Goal: Information Seeking & Learning: Check status

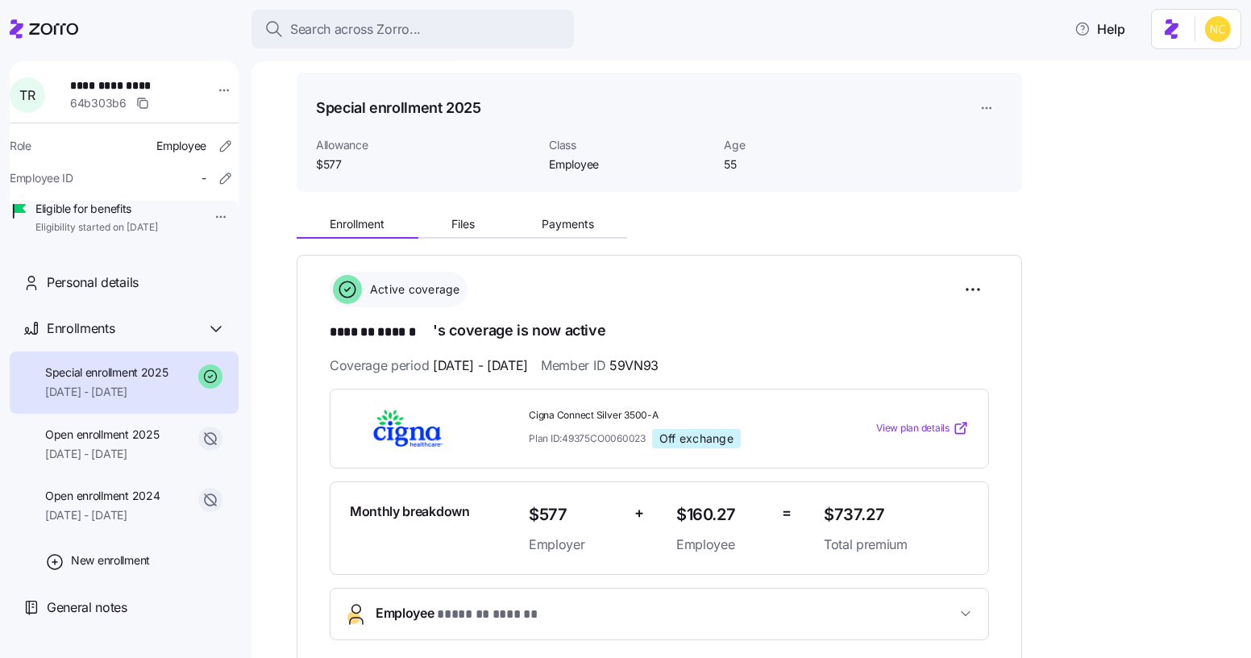
scroll to position [49, 0]
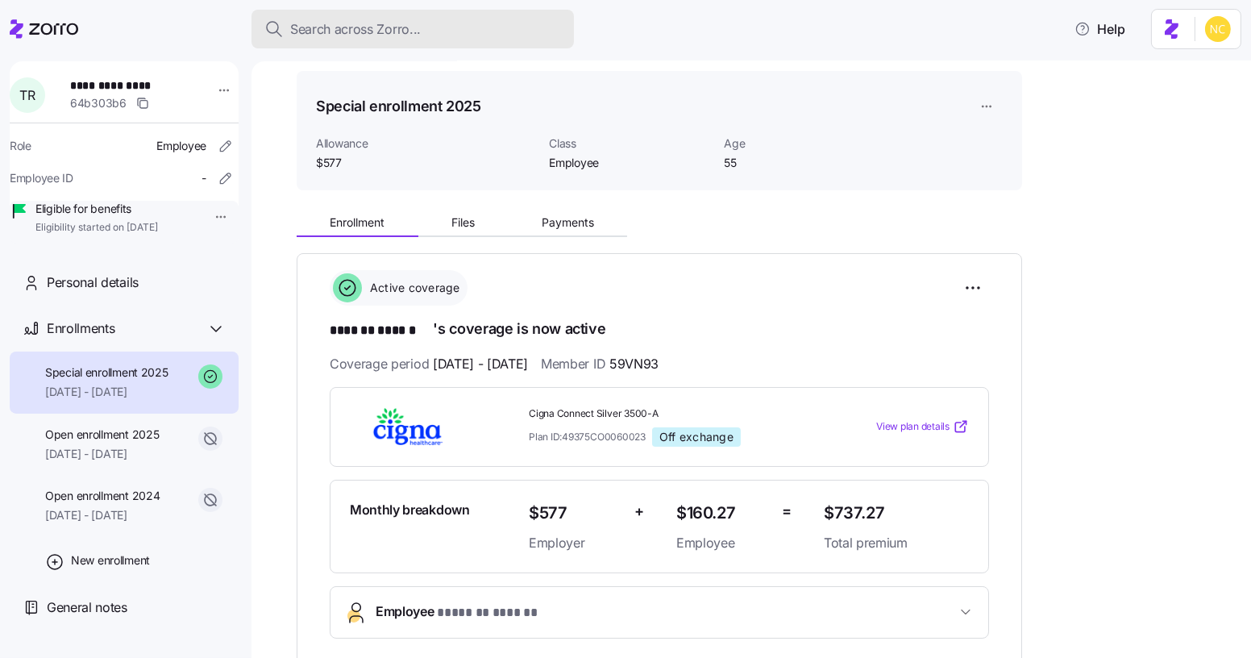
click at [337, 42] on button "Search across Zorro..." at bounding box center [413, 29] width 322 height 39
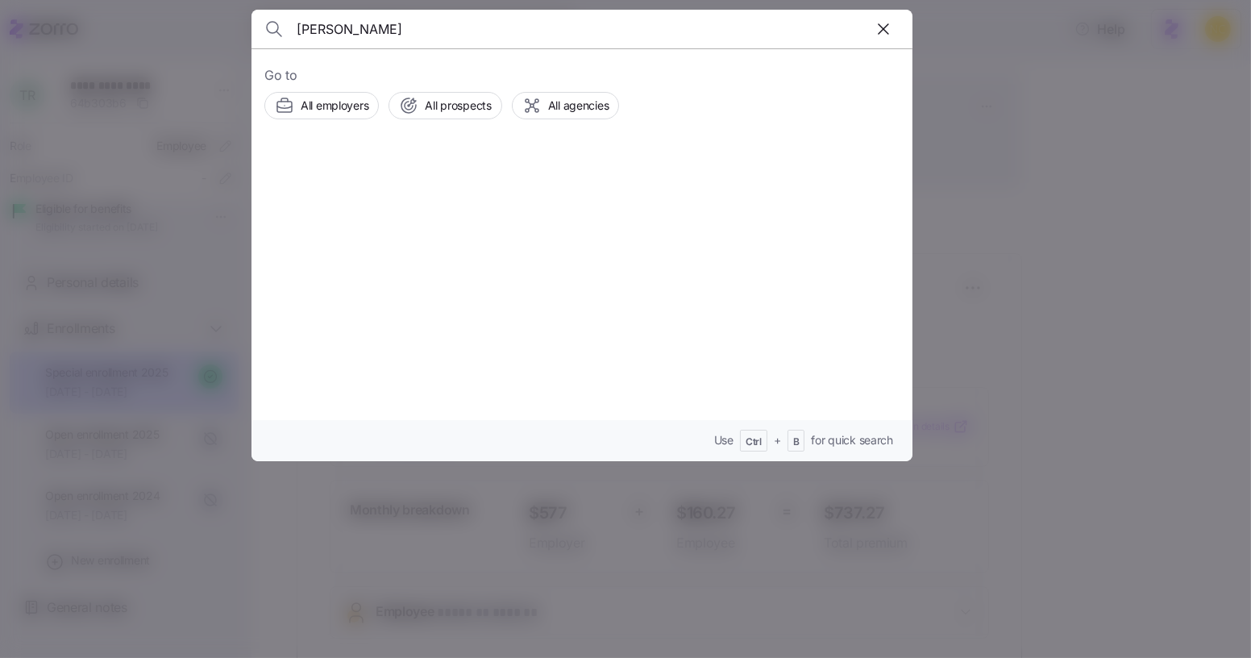
type input "larisa manzo"
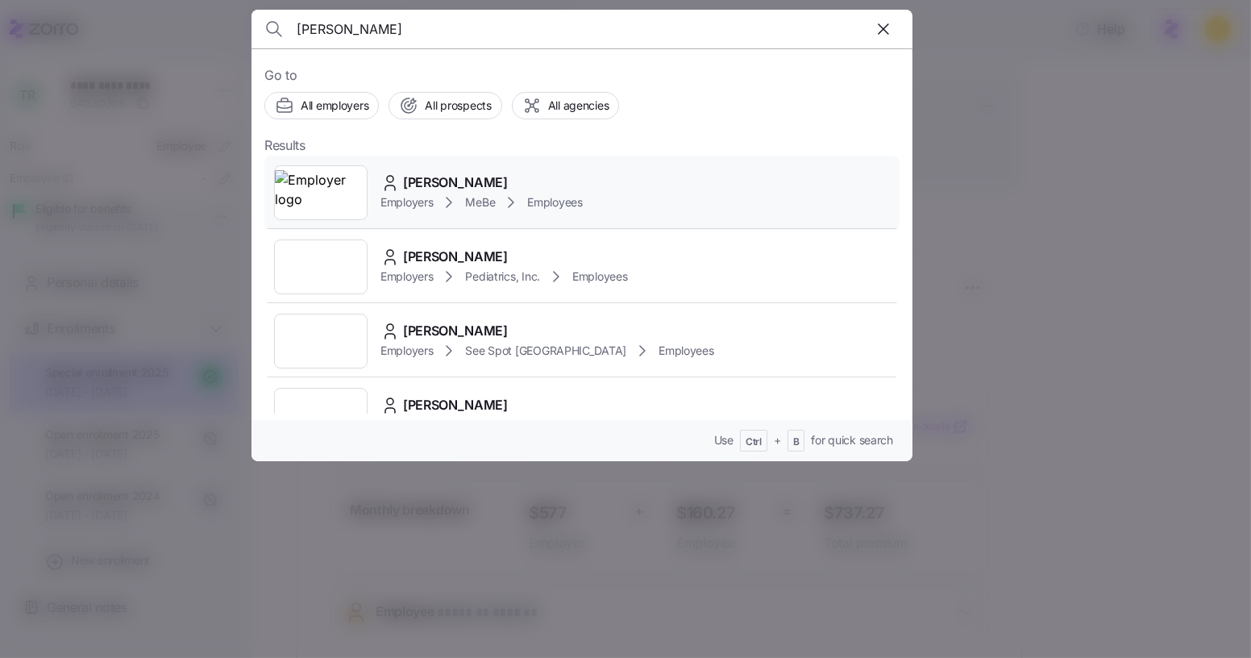
click at [438, 183] on span "Larisa Manzo" at bounding box center [455, 183] width 105 height 20
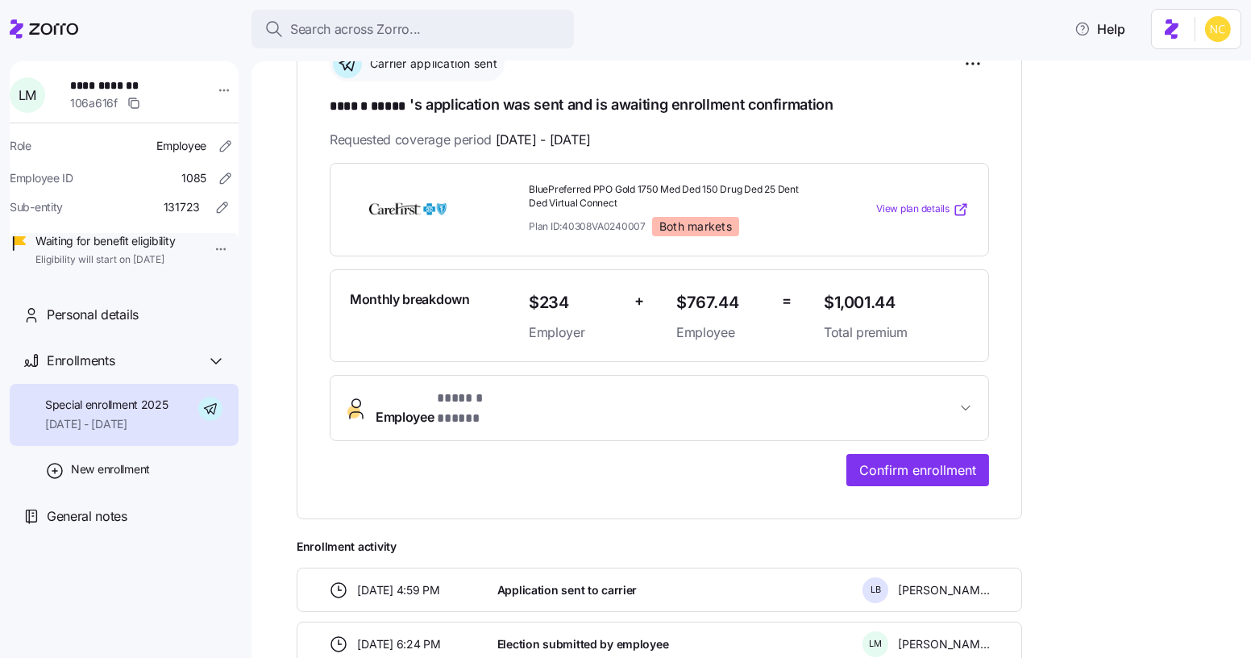
scroll to position [275, 0]
click at [768, 379] on button "Employee * ****** ***** *" at bounding box center [660, 406] width 658 height 64
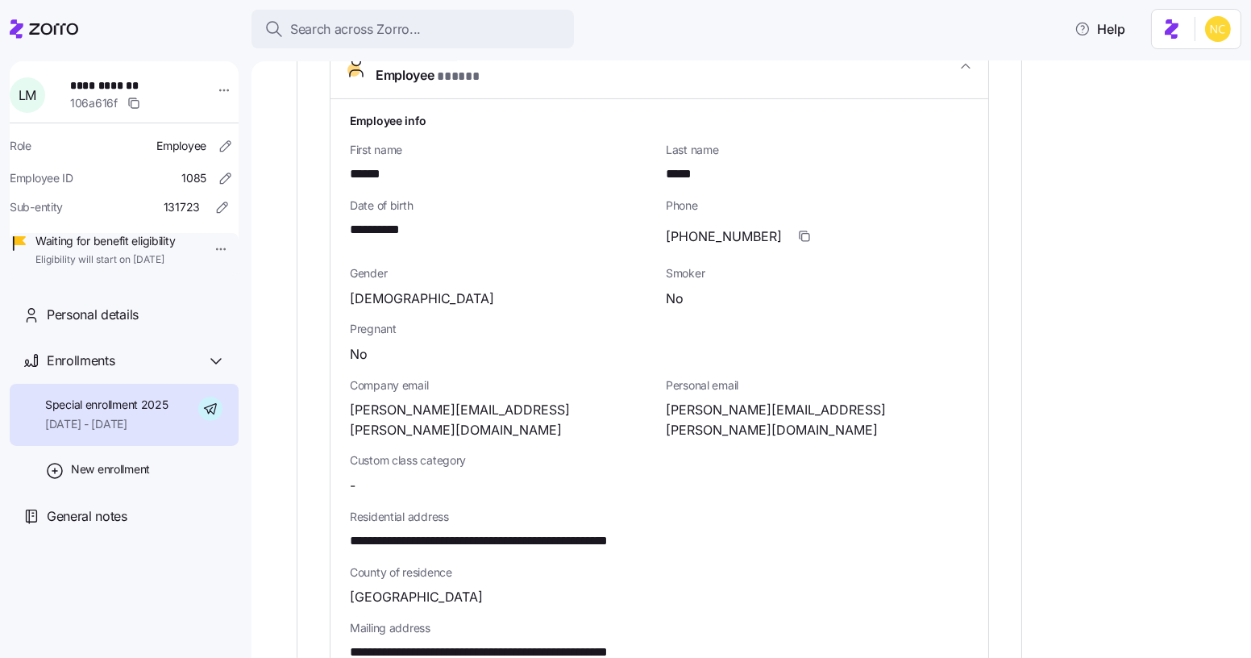
scroll to position [619, 0]
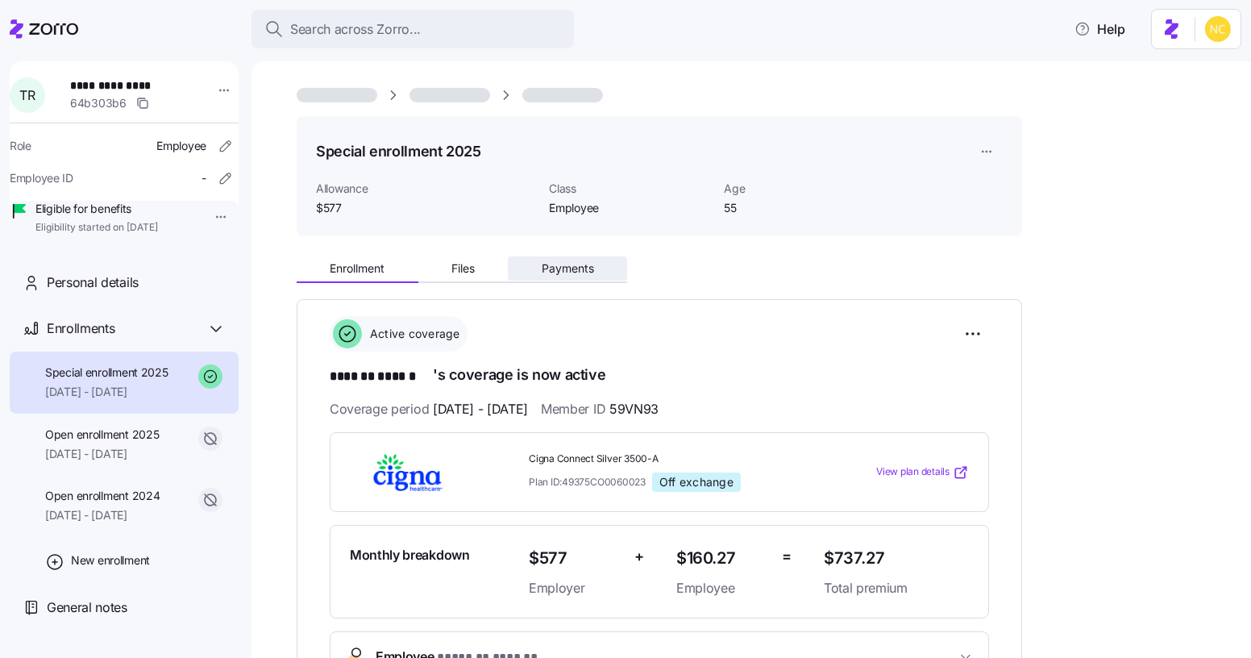
click at [555, 263] on span "Payments" at bounding box center [568, 268] width 52 height 11
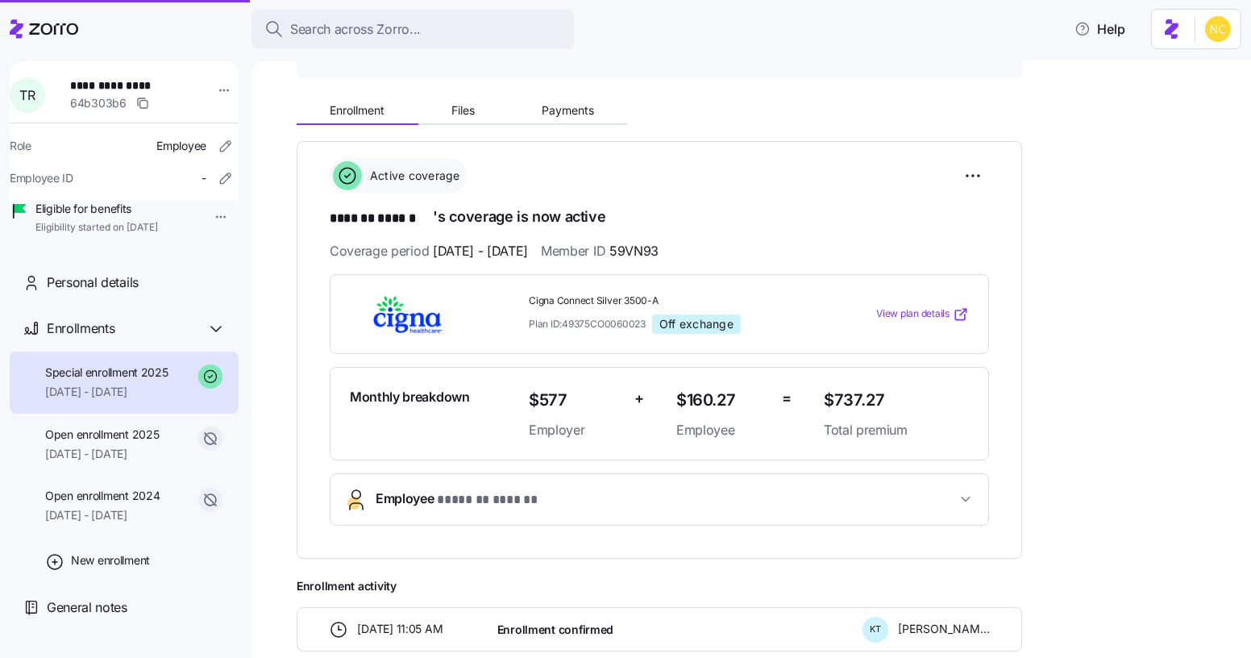
scroll to position [225, 0]
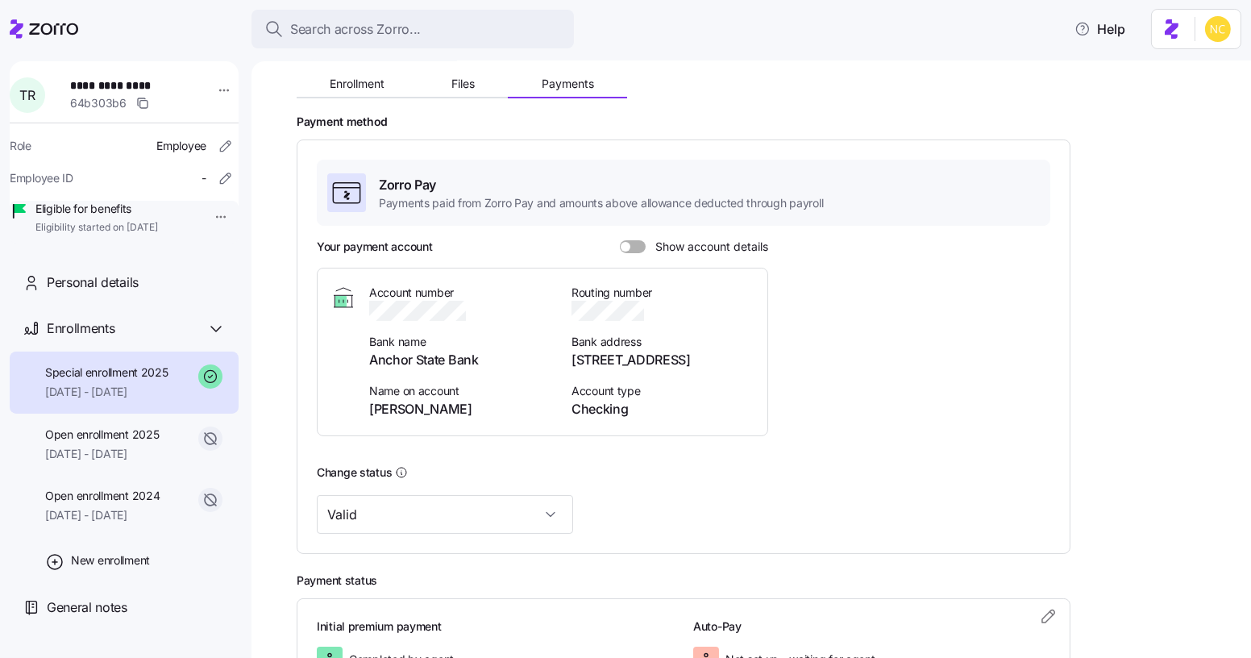
scroll to position [191, 0]
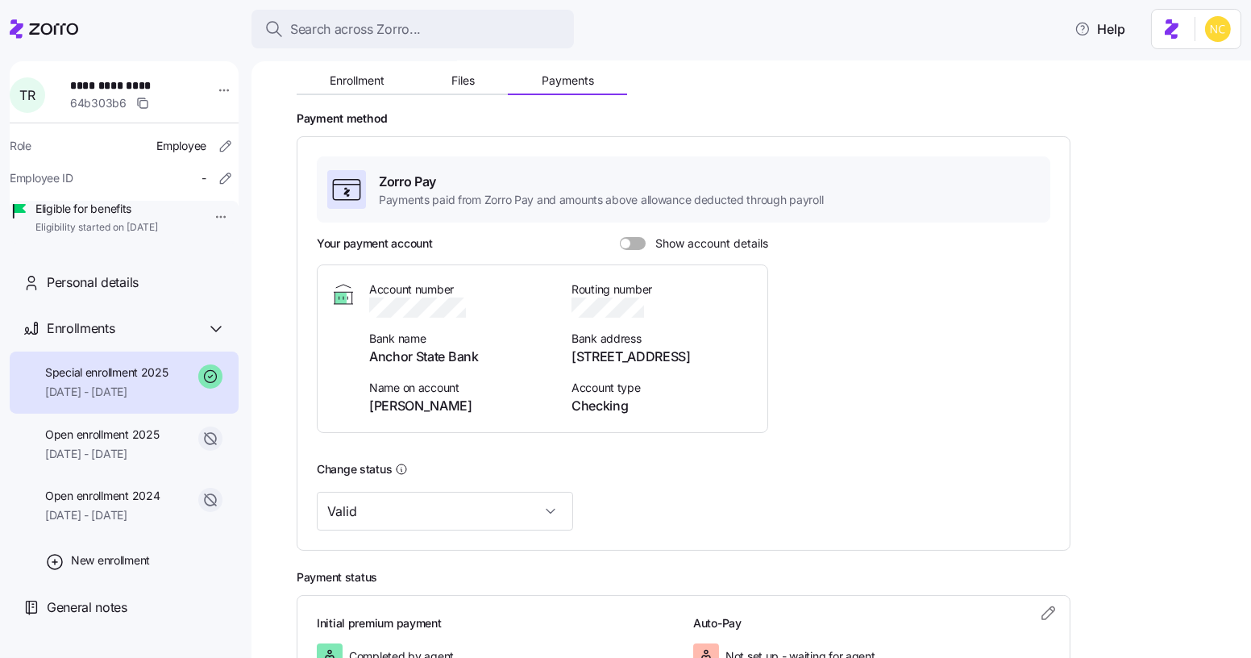
click at [634, 246] on span at bounding box center [638, 243] width 16 height 13
click at [620, 237] on input "Show account details" at bounding box center [620, 237] width 0 height 0
click at [634, 246] on div at bounding box center [633, 243] width 26 height 13
click at [620, 237] on input "Show account details" at bounding box center [620, 237] width 0 height 0
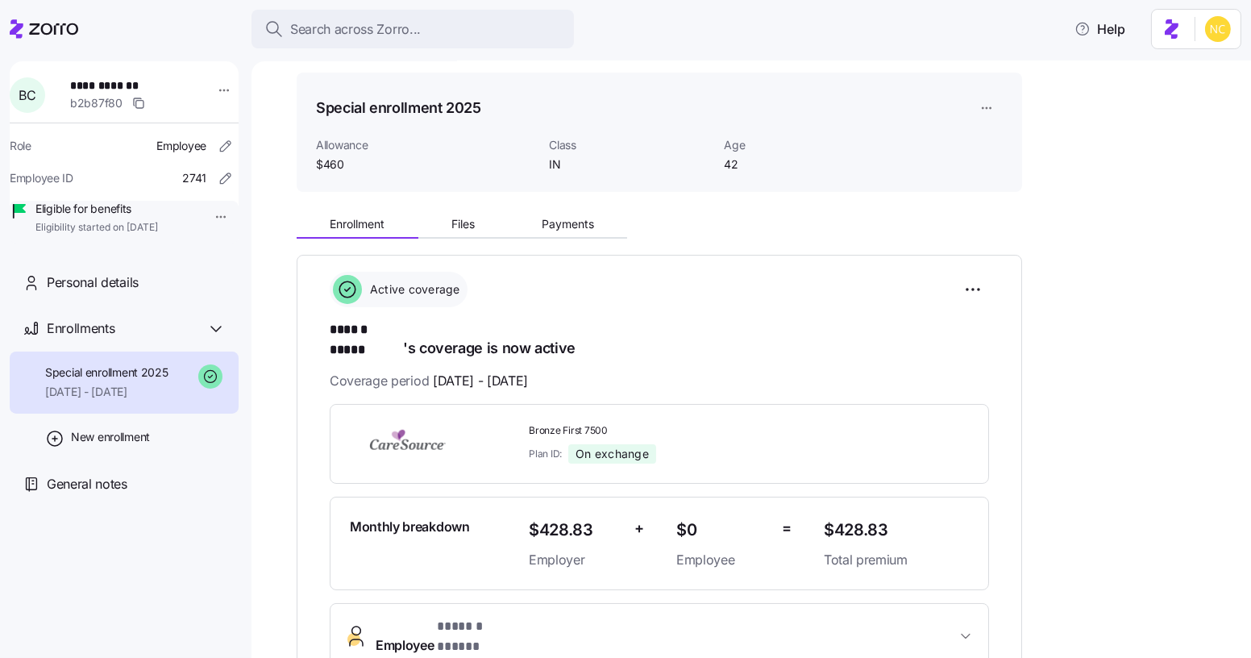
scroll to position [51, 0]
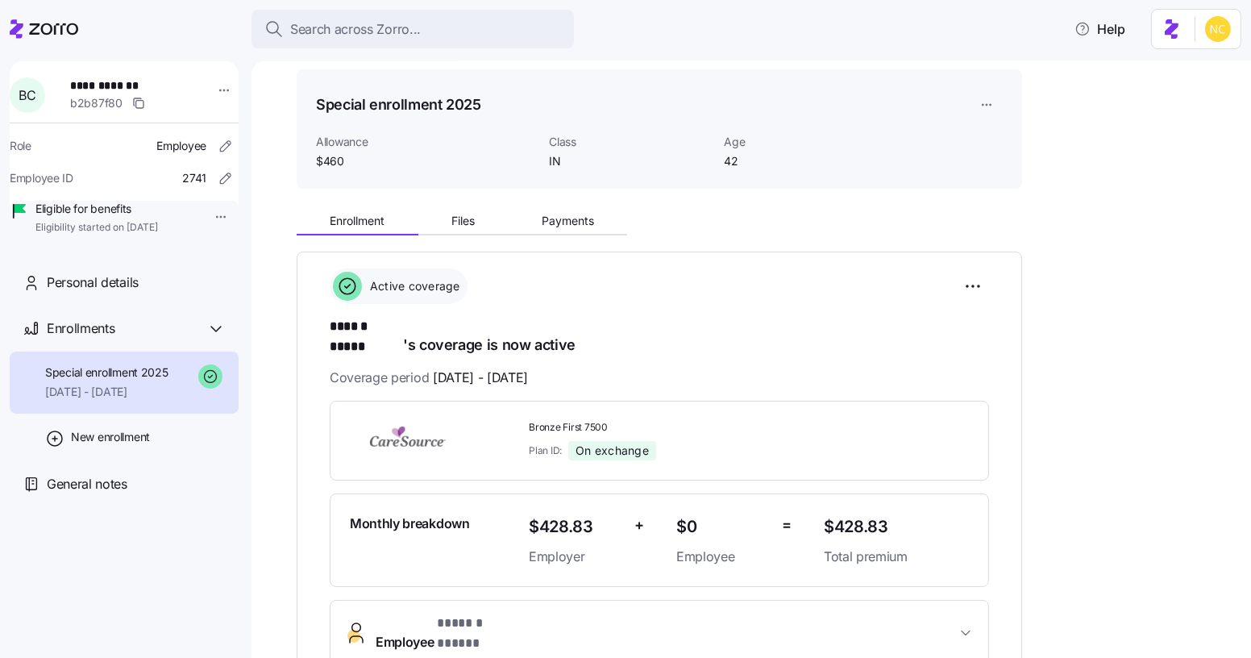
click at [568, 251] on div "**********" at bounding box center [763, 550] width 932 height 697
click at [561, 235] on div "Enrollment Files Payments" at bounding box center [462, 223] width 331 height 24
click at [560, 231] on button "Payments" at bounding box center [567, 221] width 119 height 24
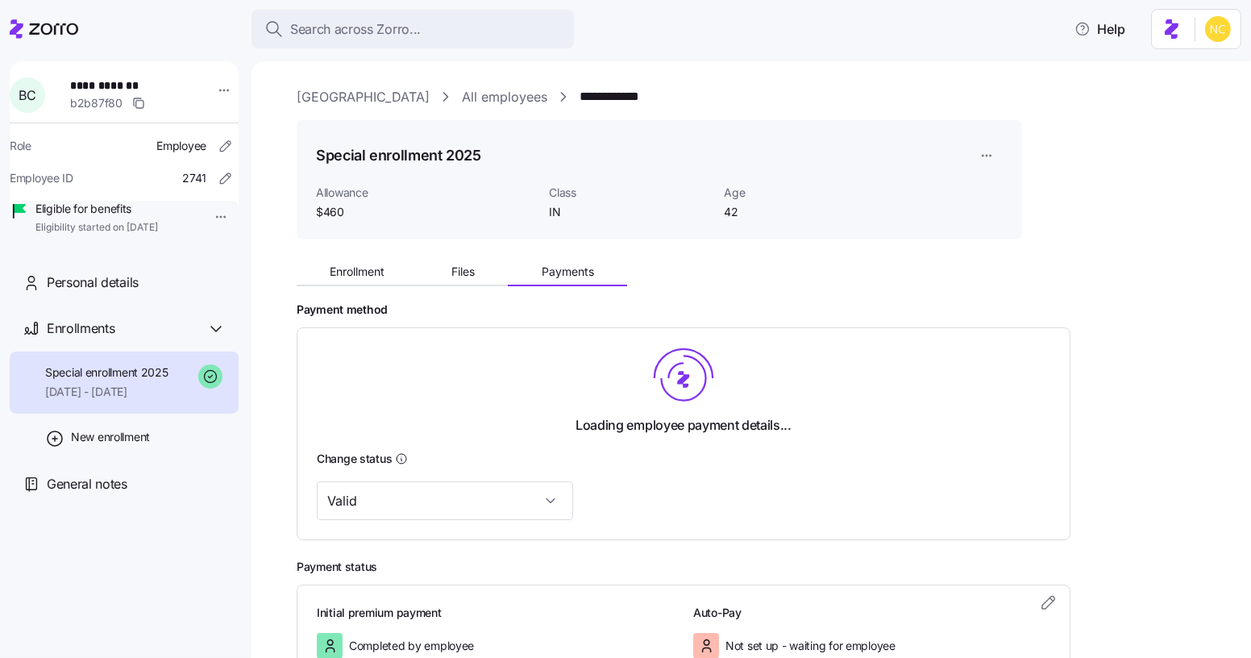
scroll to position [116, 0]
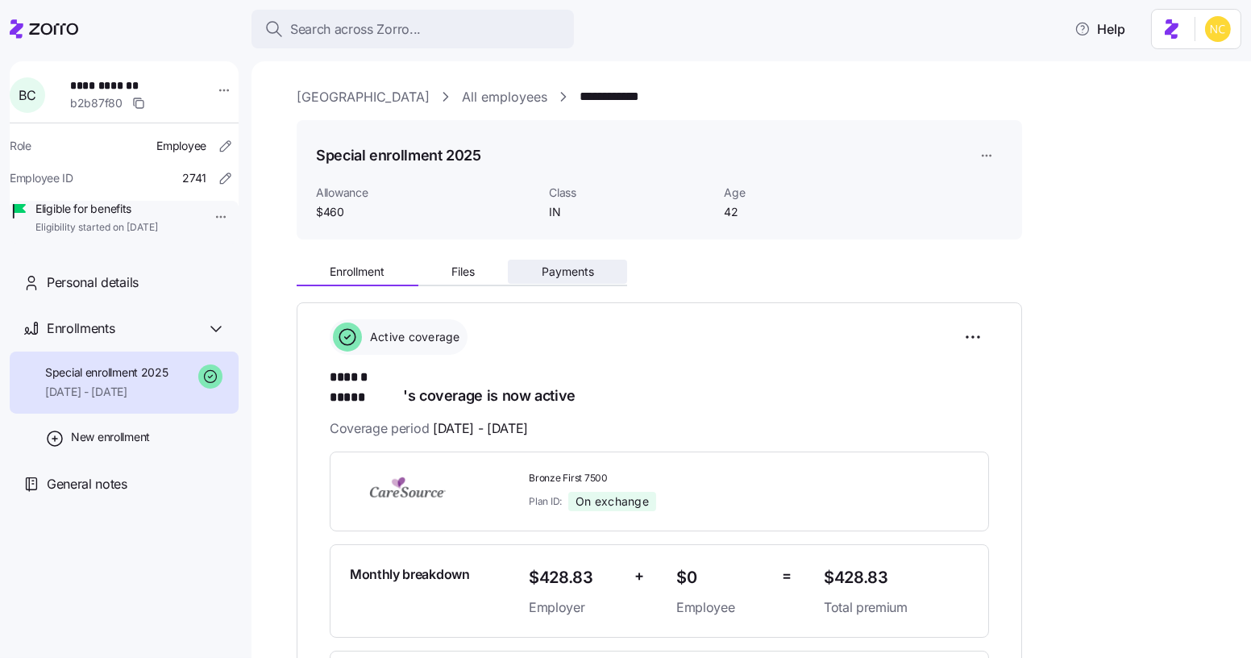
click at [603, 268] on button "Payments" at bounding box center [567, 272] width 119 height 24
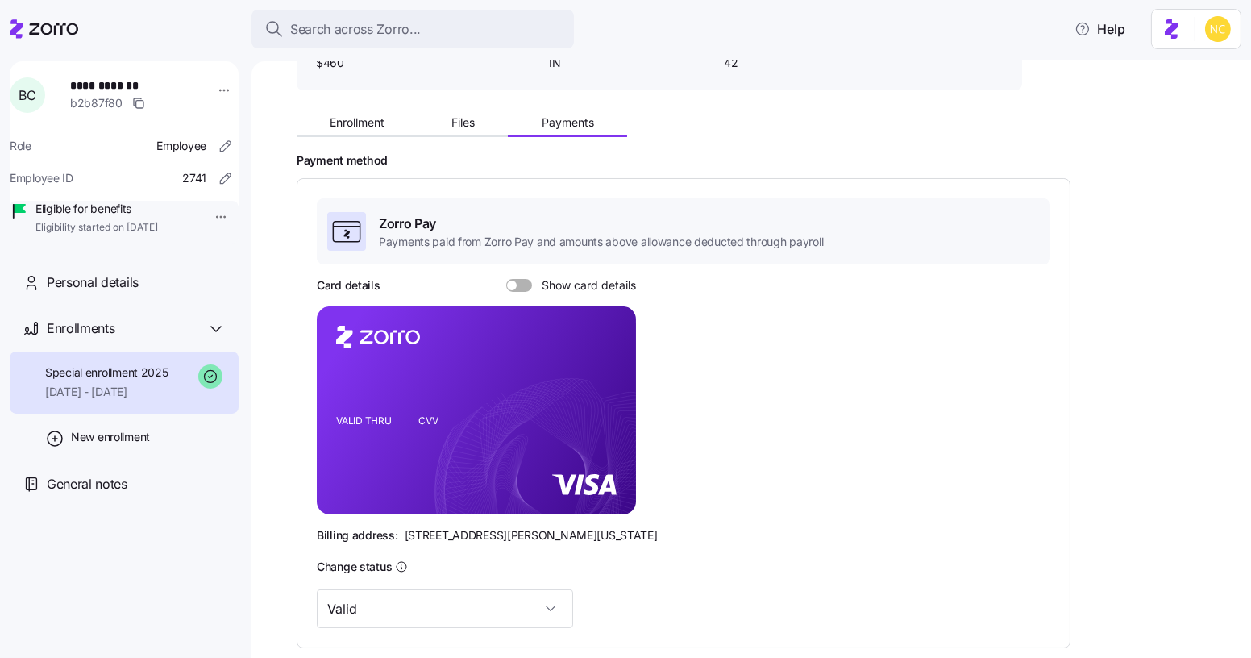
scroll to position [372, 0]
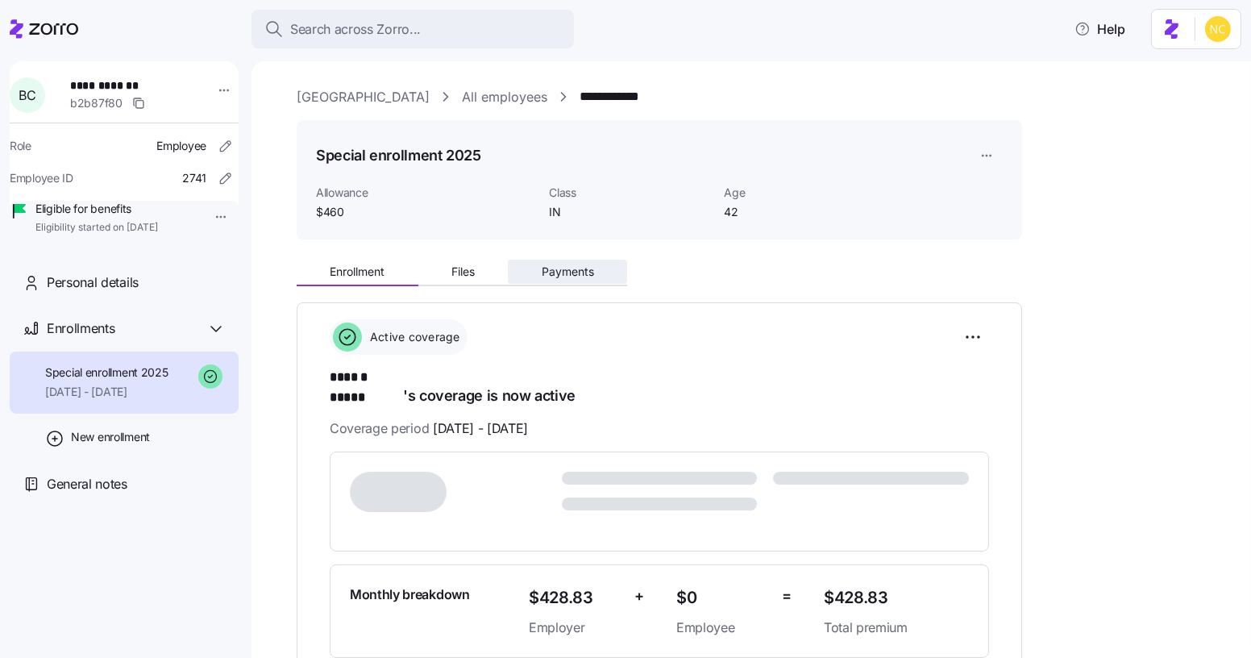
click at [538, 263] on button "Payments" at bounding box center [567, 272] width 119 height 24
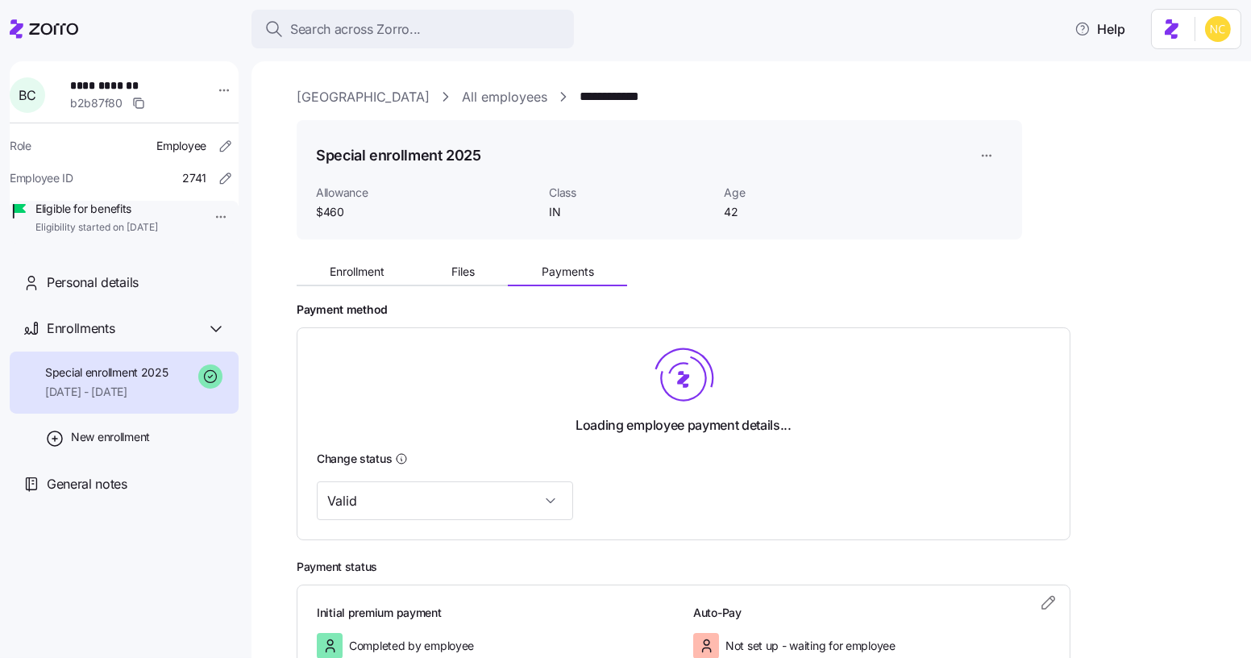
scroll to position [116, 0]
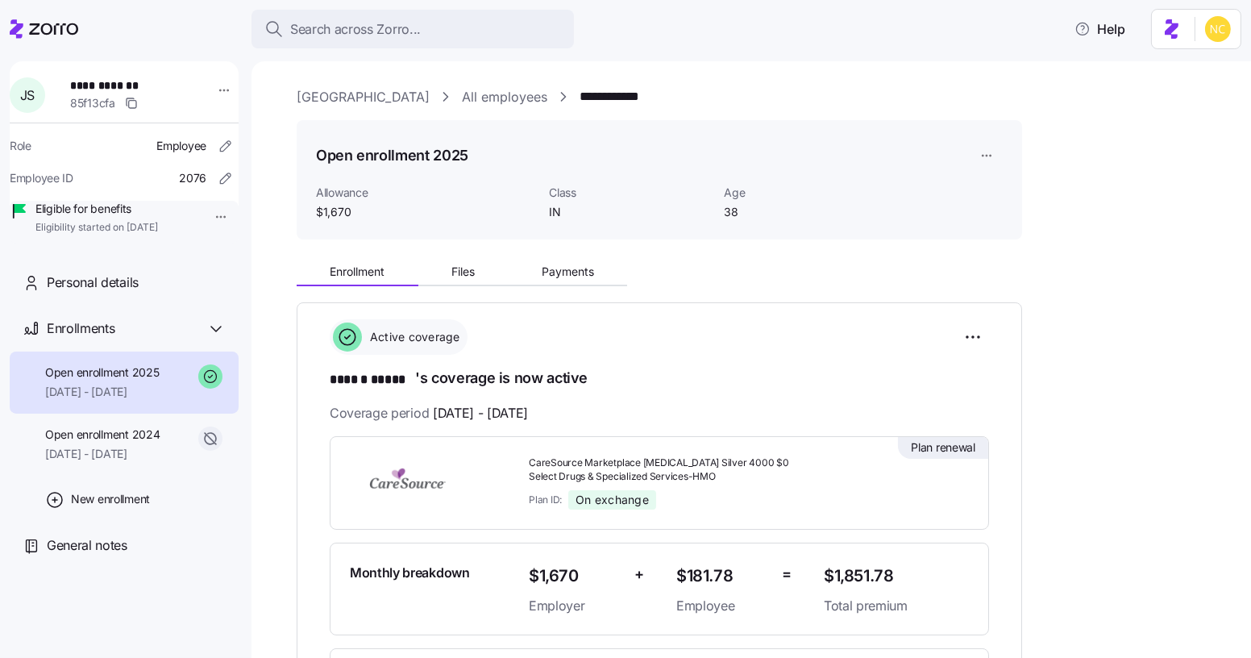
click at [549, 283] on button "Payments" at bounding box center [567, 272] width 119 height 24
click at [550, 282] on button "Payments" at bounding box center [567, 272] width 119 height 24
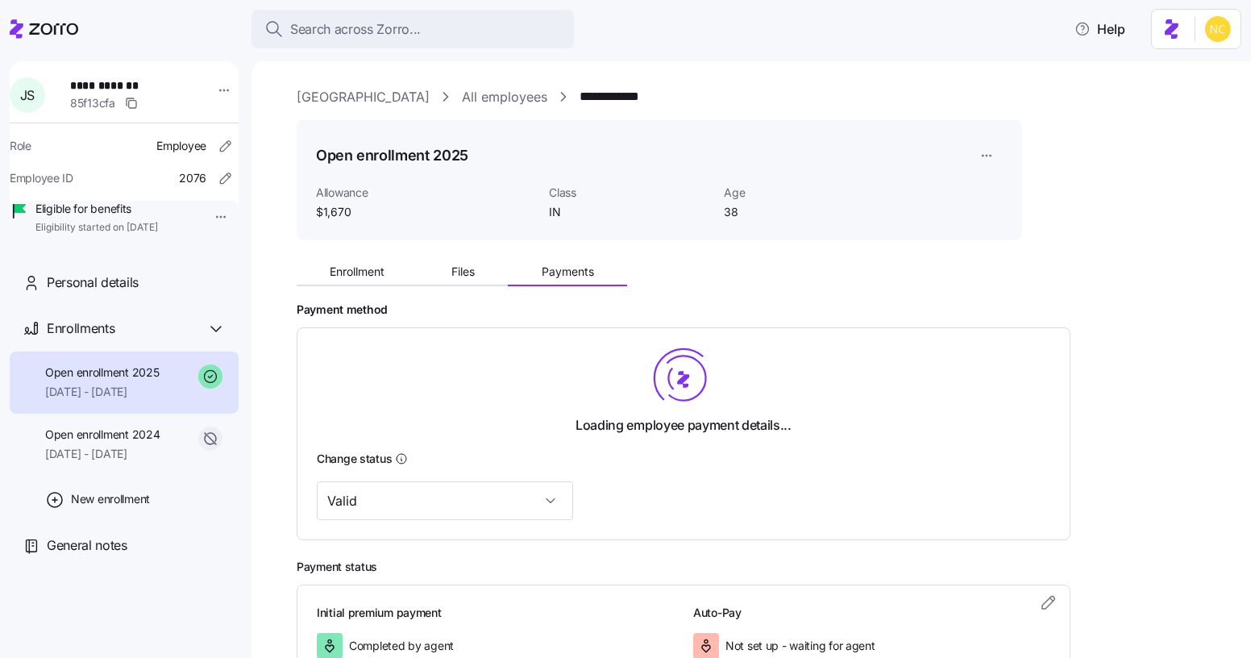
scroll to position [116, 0]
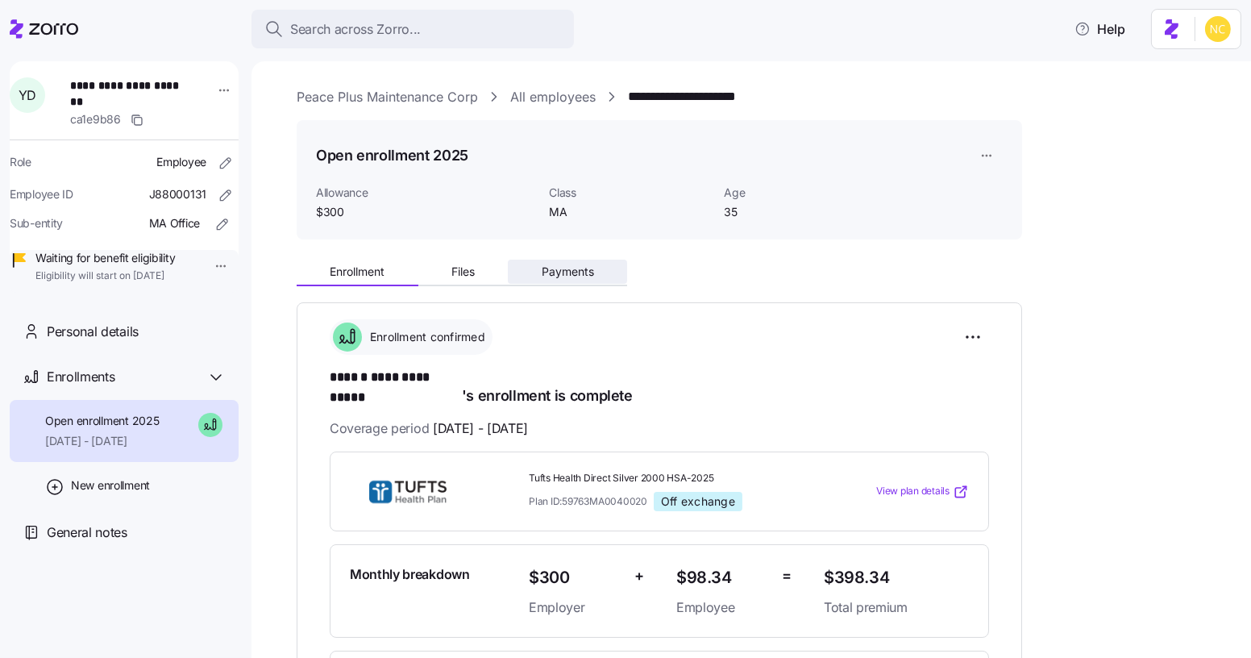
click at [554, 272] on span "Payments" at bounding box center [568, 271] width 52 height 11
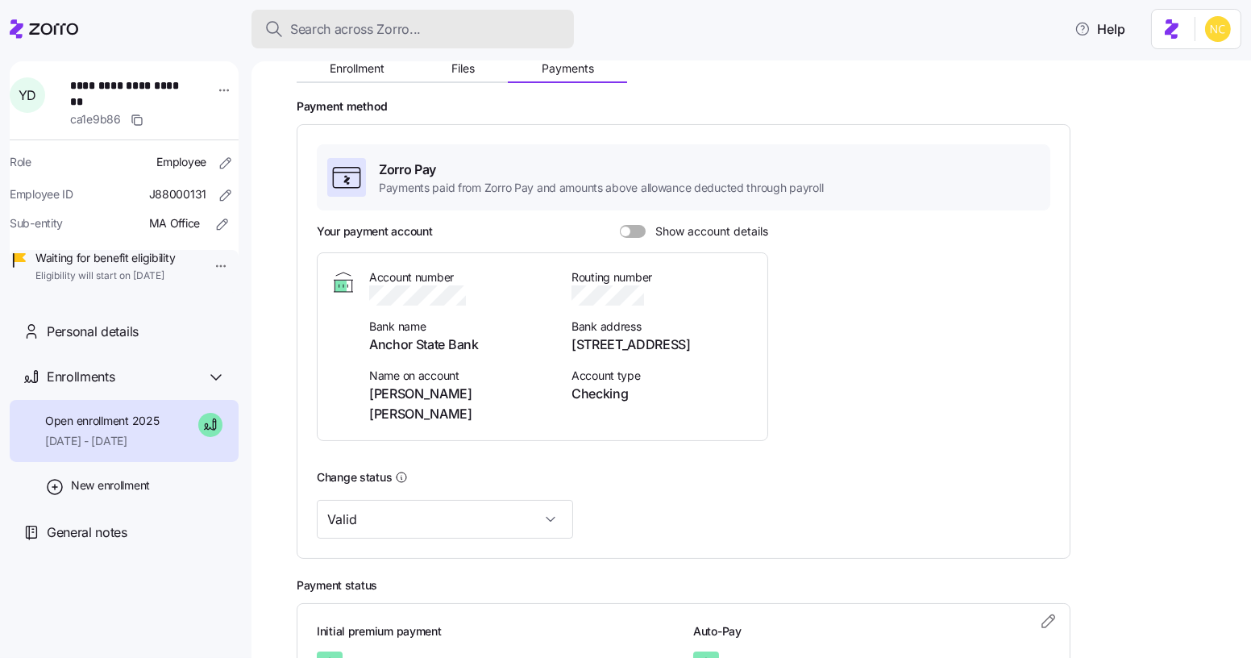
scroll to position [204, 0]
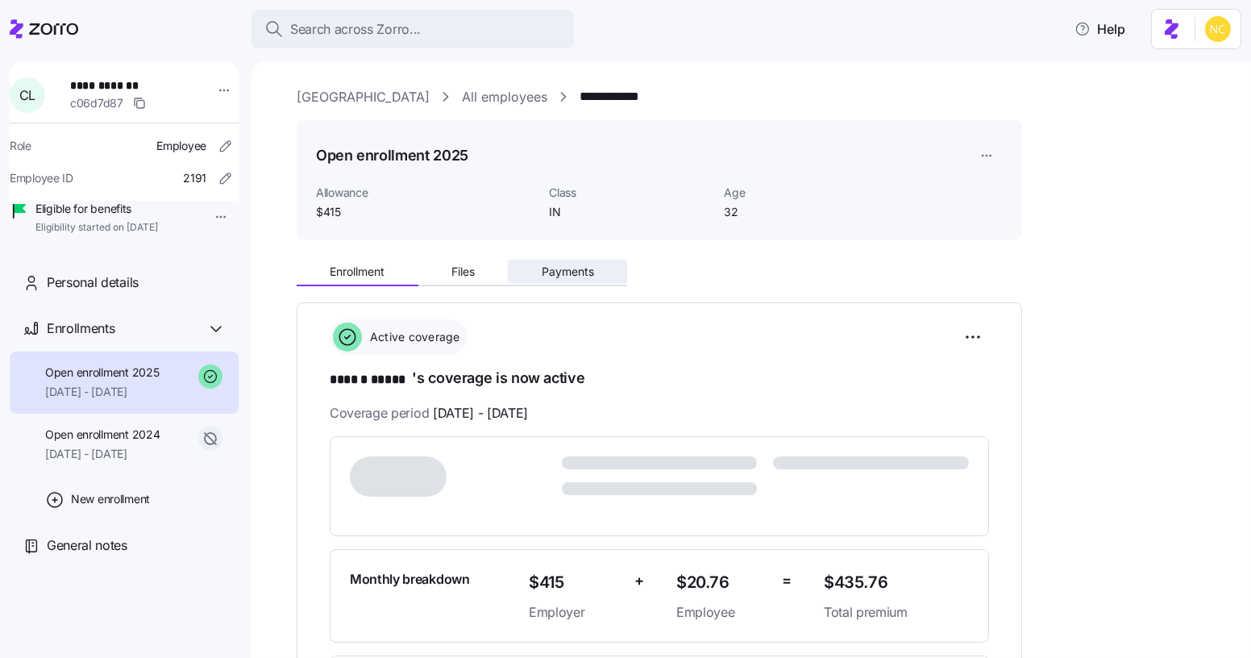
click at [577, 266] on span "Payments" at bounding box center [568, 271] width 52 height 11
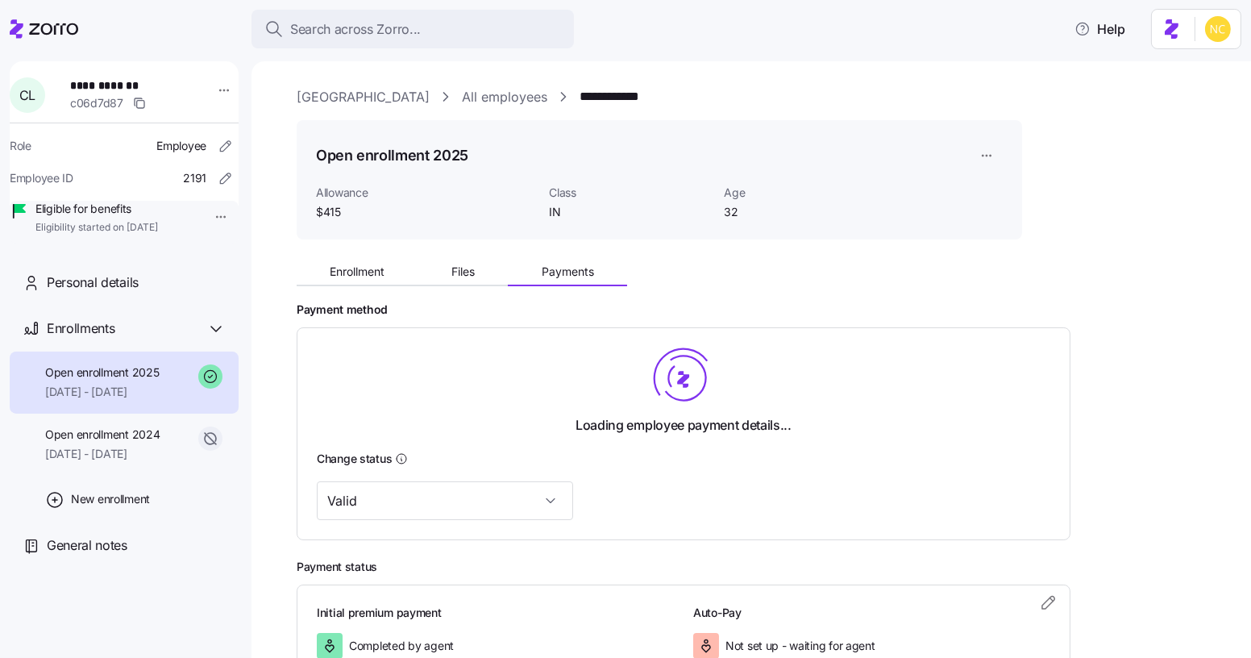
scroll to position [116, 0]
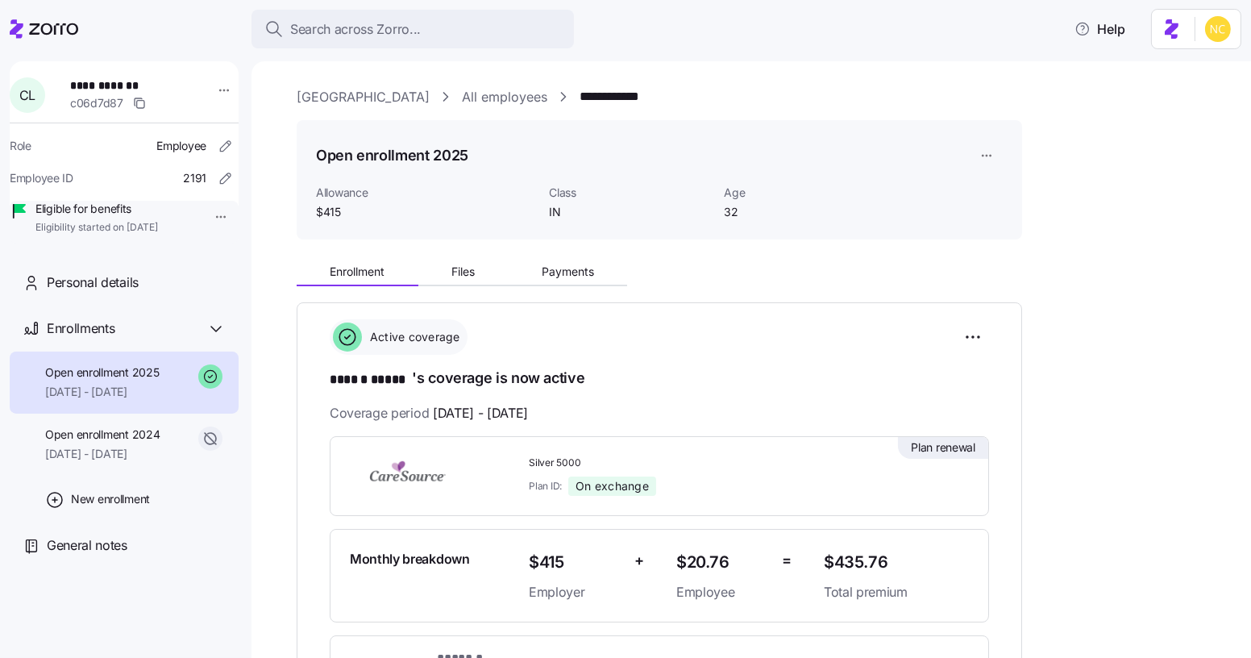
click at [584, 237] on div "Open enrollment 2025 Allowance $415 Class IN Age 32" at bounding box center [660, 180] width 726 height 120
click at [579, 260] on button "Payments" at bounding box center [567, 272] width 119 height 24
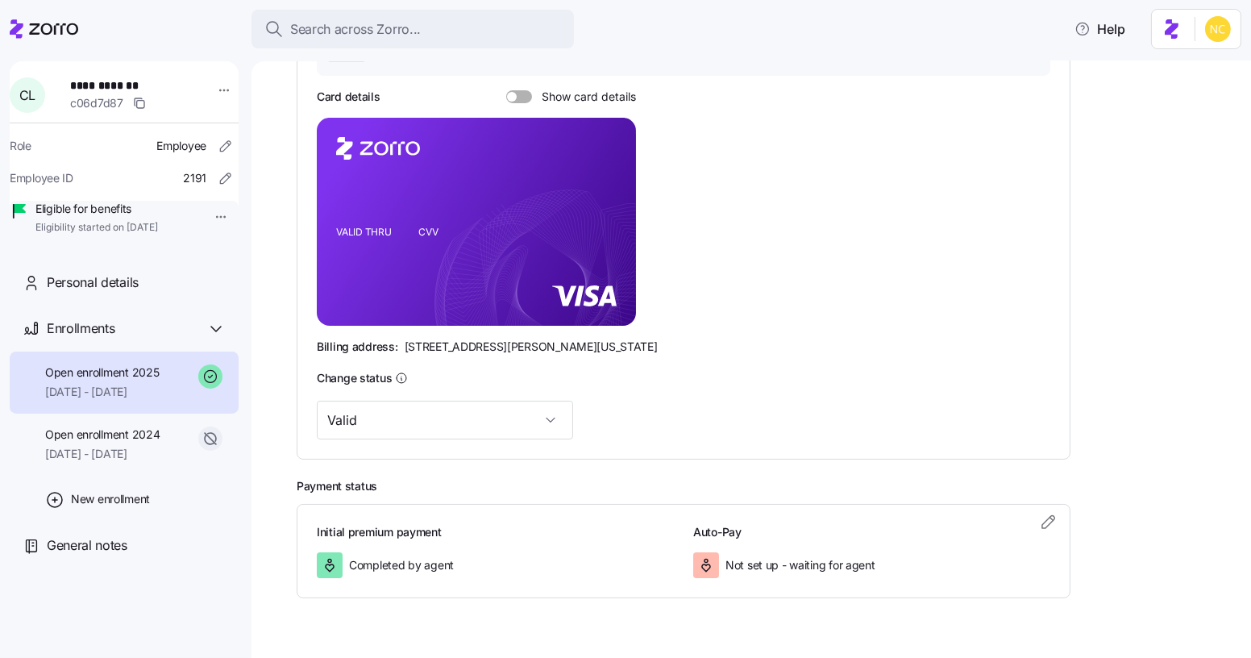
scroll to position [372, 0]
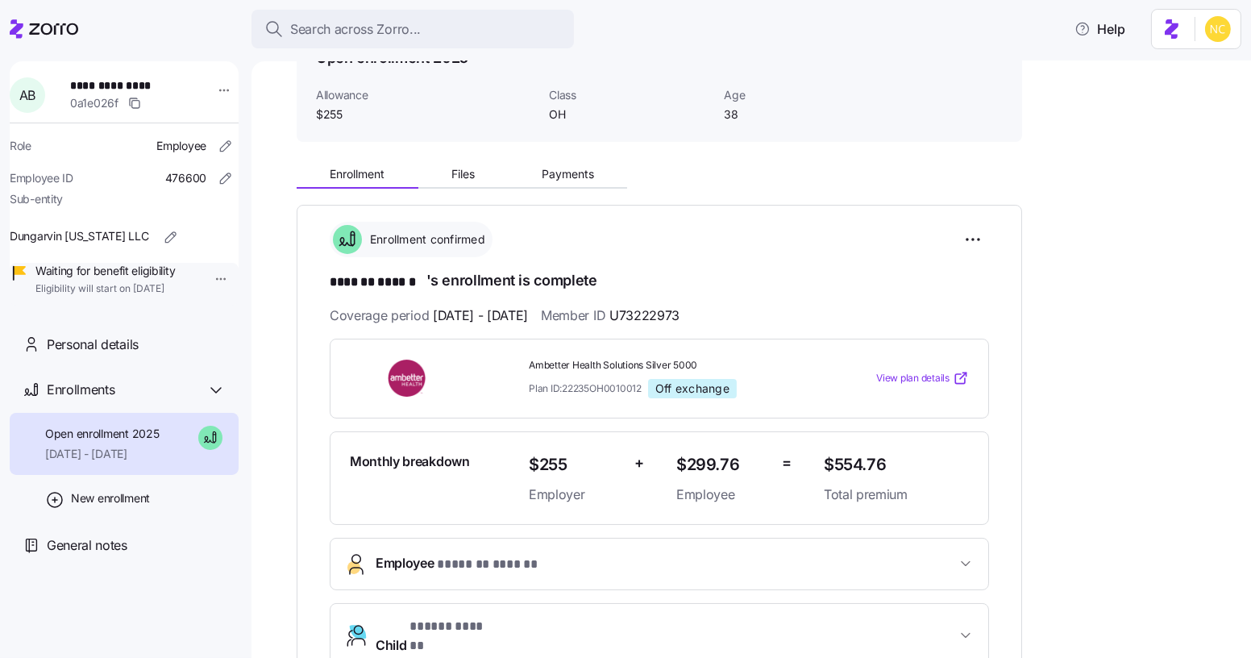
scroll to position [98, 0]
click at [579, 174] on span "Payments" at bounding box center [568, 173] width 52 height 11
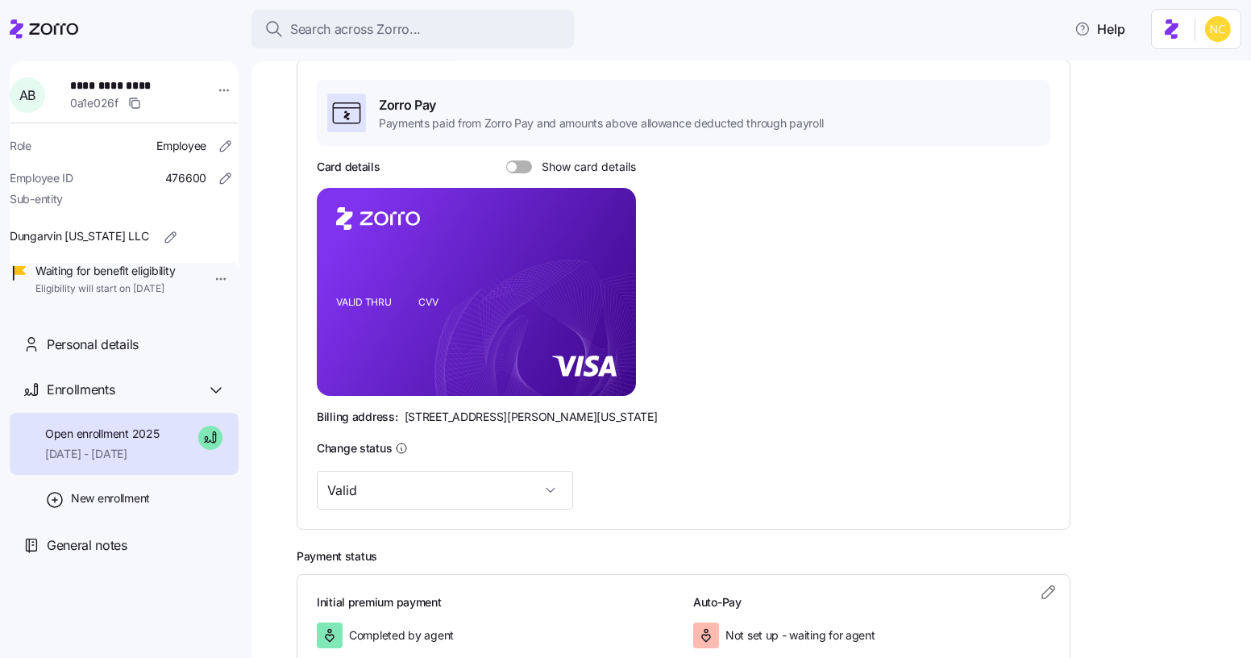
scroll to position [270, 0]
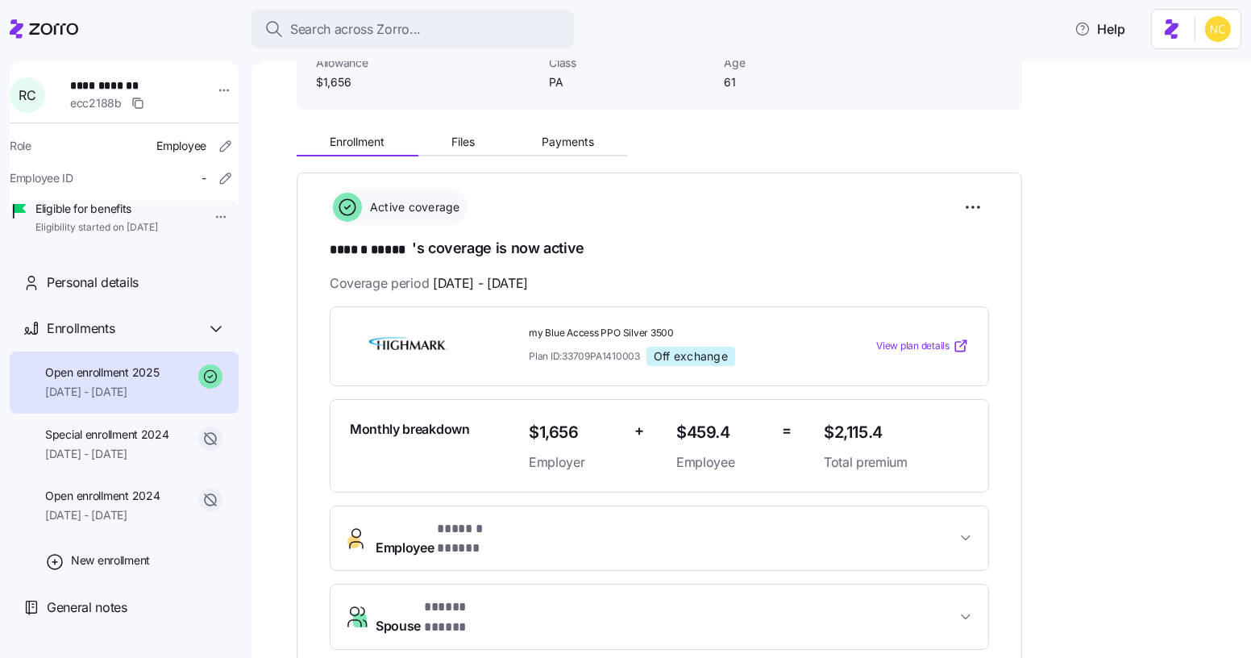
scroll to position [114, 0]
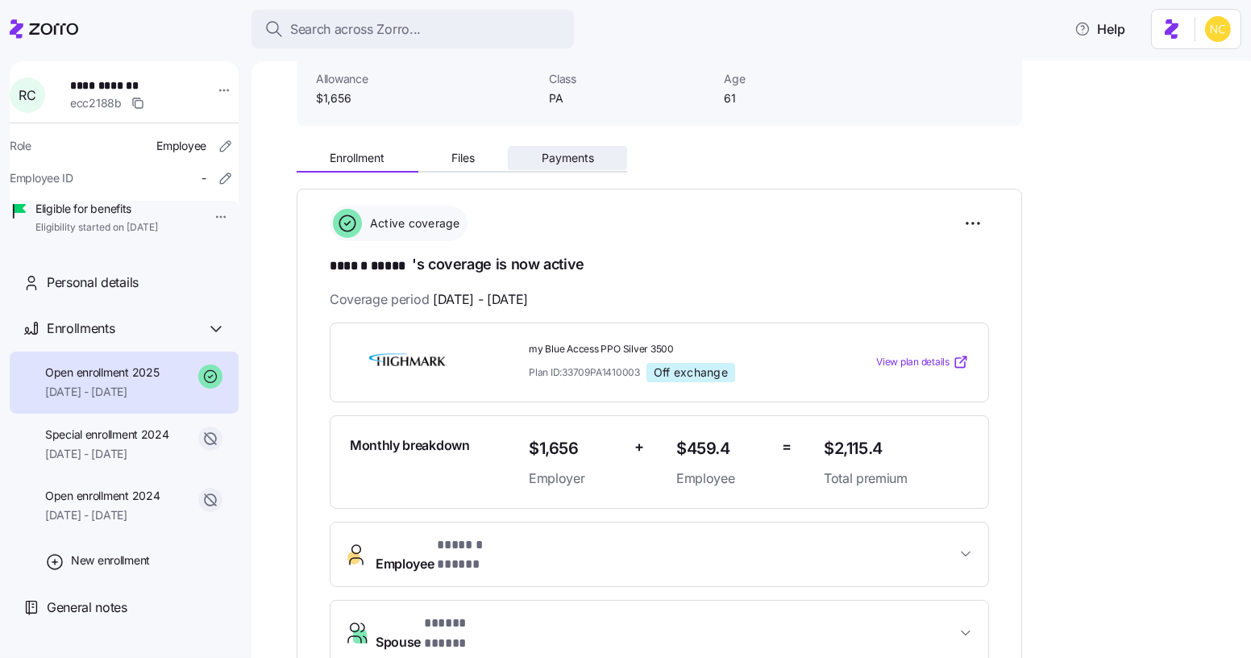
click at [572, 165] on button "Payments" at bounding box center [567, 158] width 119 height 24
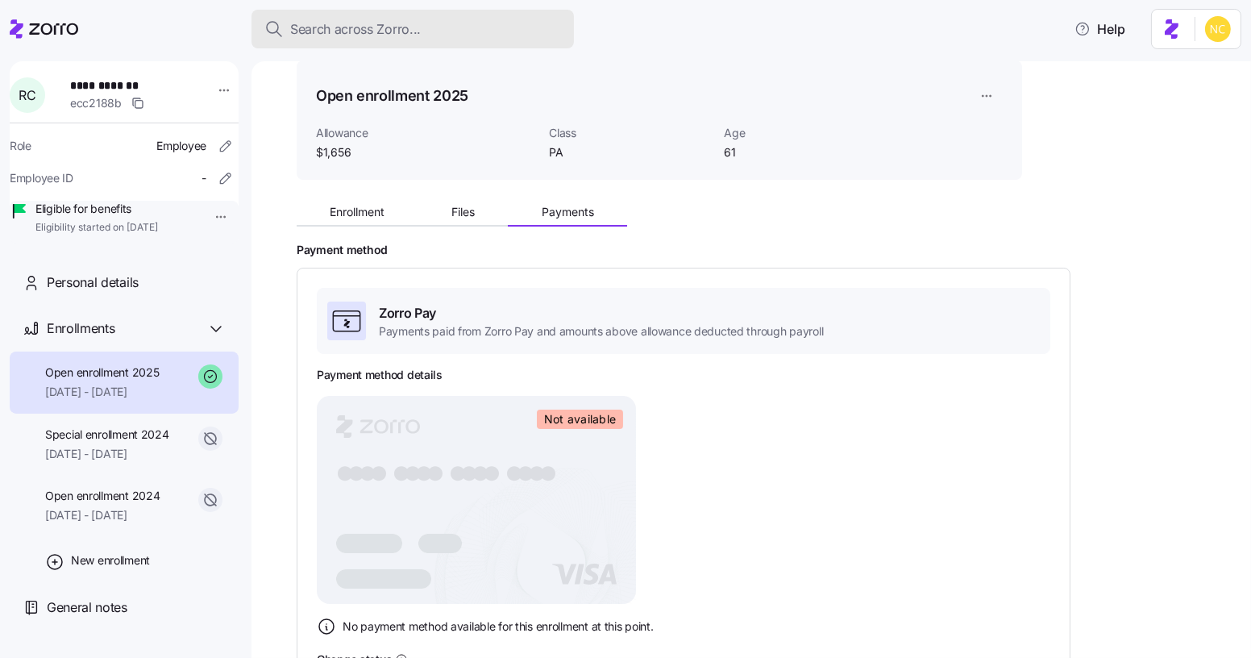
scroll to position [59, 0]
